Goal: Navigation & Orientation: Find specific page/section

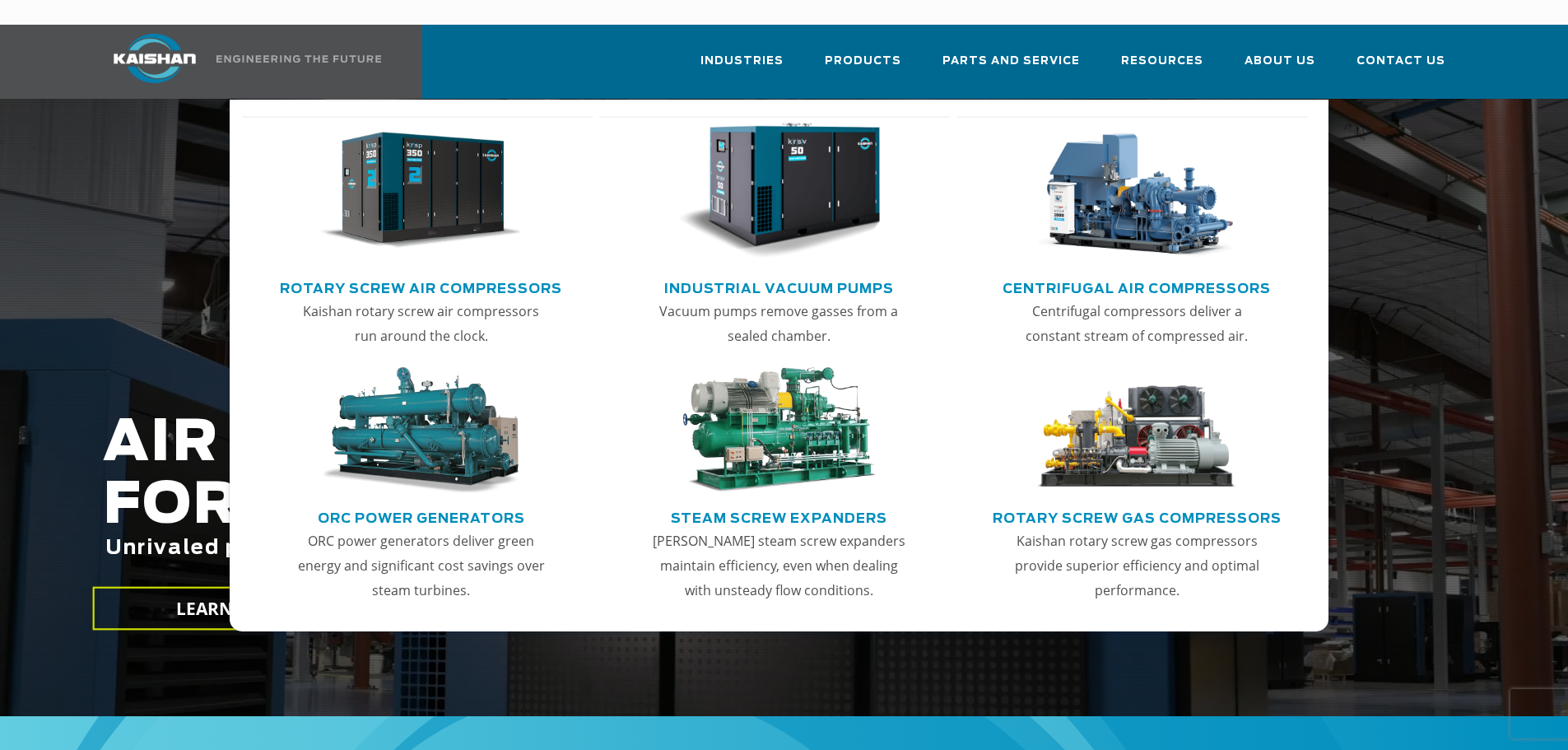
click at [474, 299] on p "Kaishan rotary screw air compressors run around the clock." at bounding box center [421, 324] width 257 height 50
click at [478, 274] on link "Rotary Screw Air Compressors" at bounding box center [421, 286] width 282 height 25
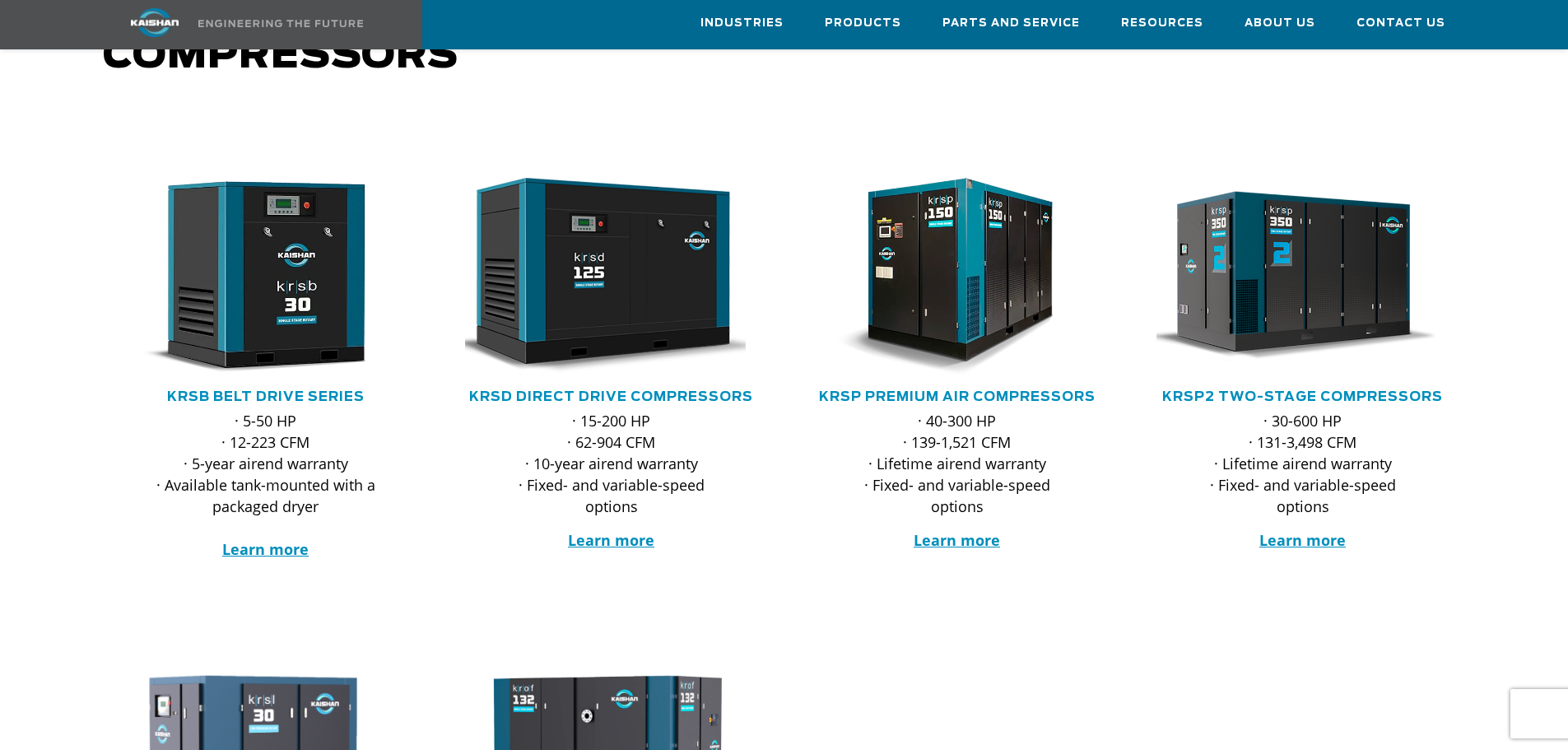
scroll to position [247, 0]
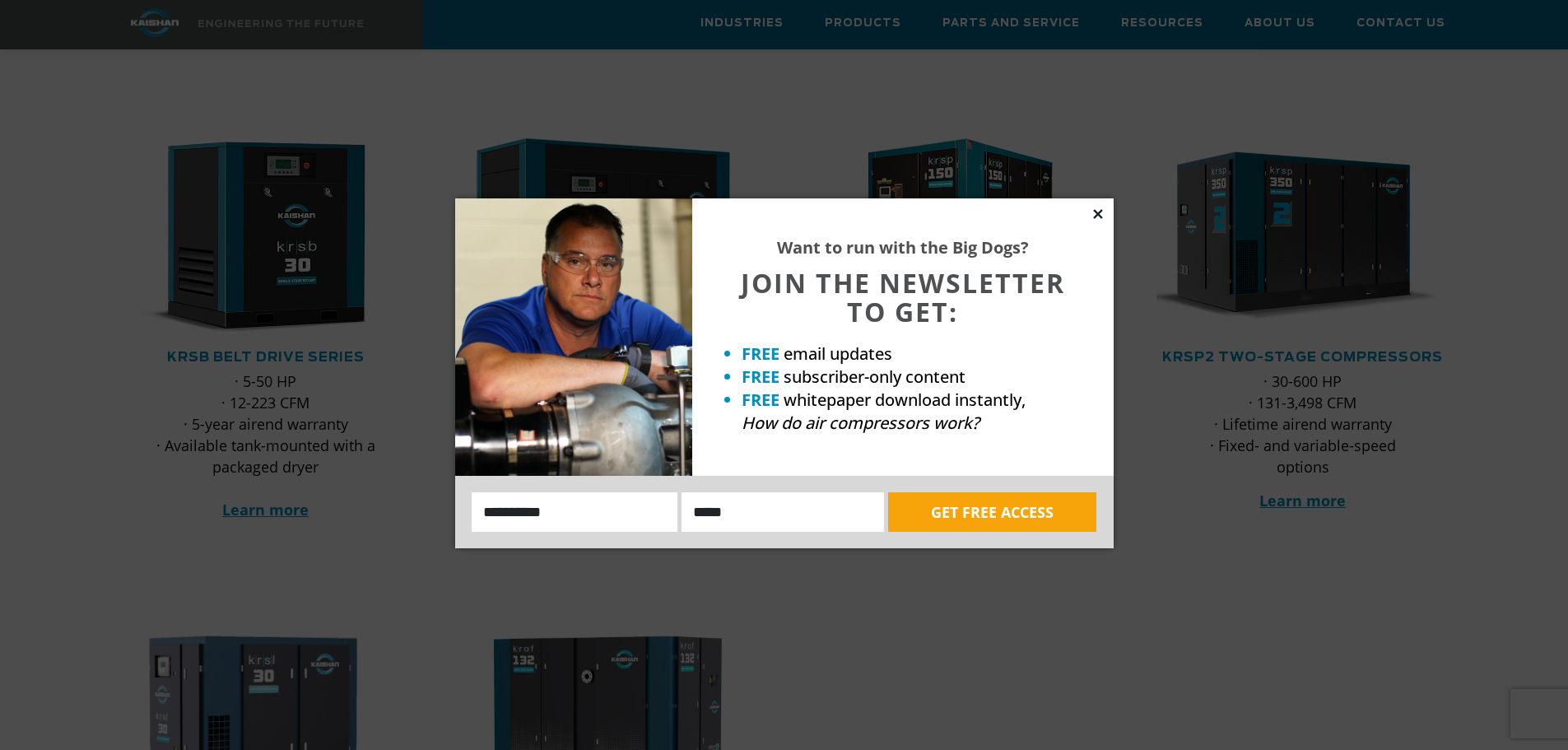
click at [1103, 214] on icon at bounding box center [1098, 214] width 15 height 15
